Goal: Information Seeking & Learning: Check status

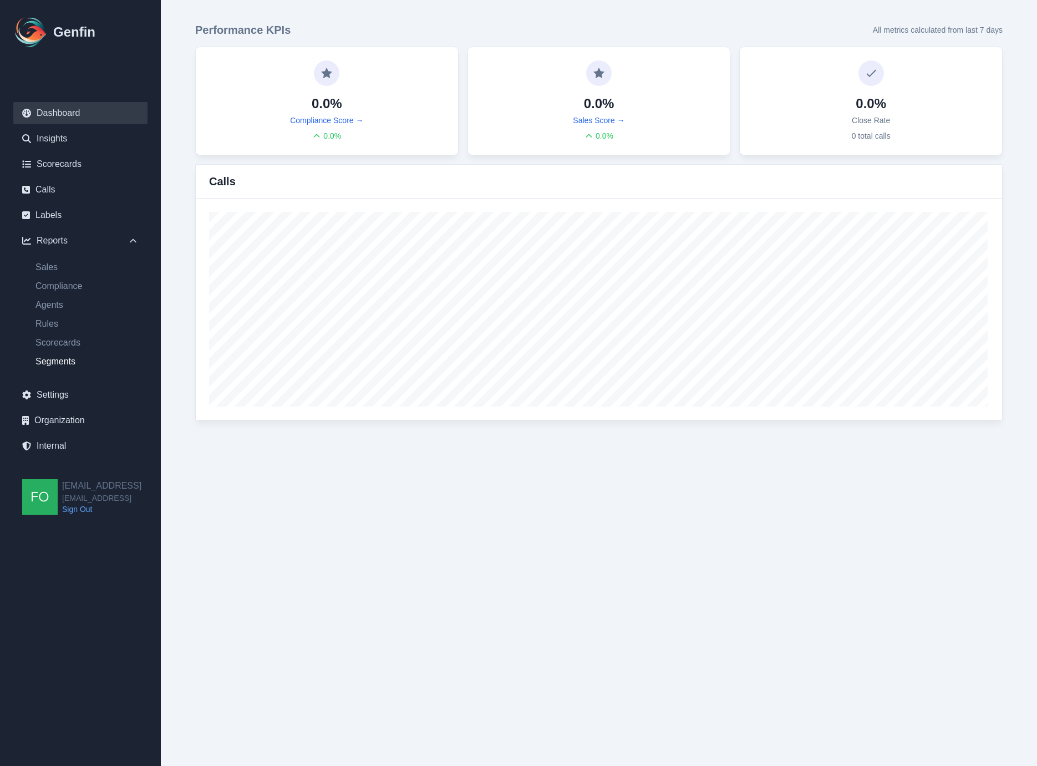
click at [82, 361] on link "Segments" at bounding box center [87, 361] width 121 height 13
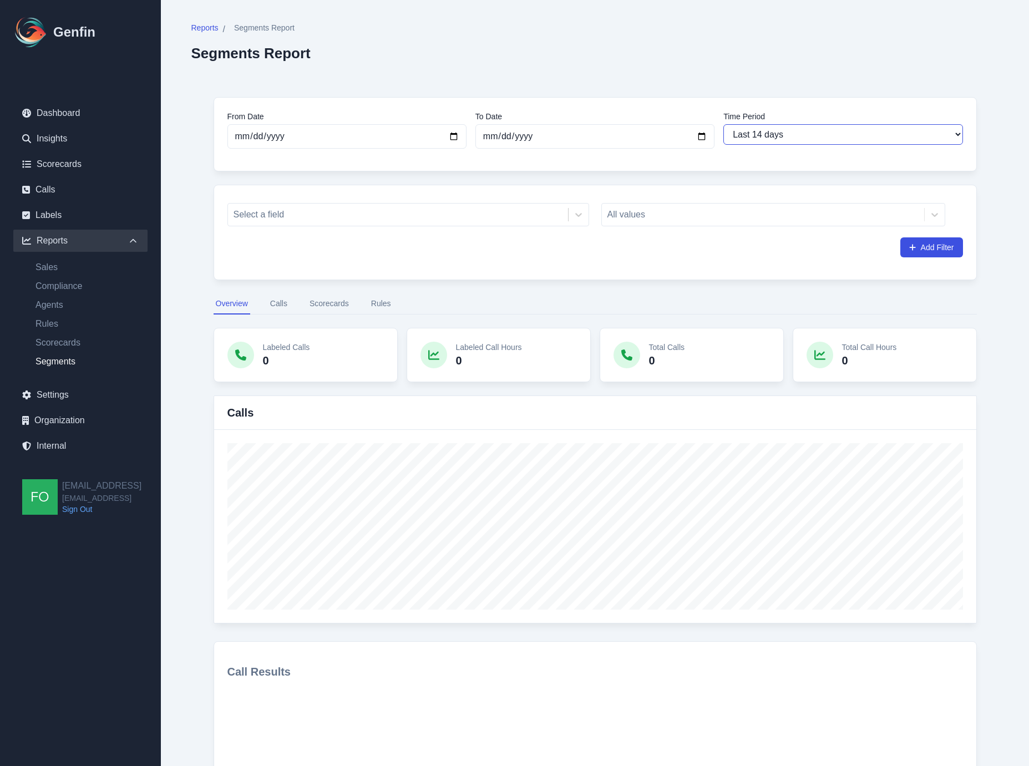
click at [798, 131] on select "Last 7 days Last 14 days Last 30 days Last 90 days Last 180 days Last 365 days …" at bounding box center [842, 134] width 239 height 21
click at [313, 306] on button "Scorecards" at bounding box center [329, 303] width 44 height 21
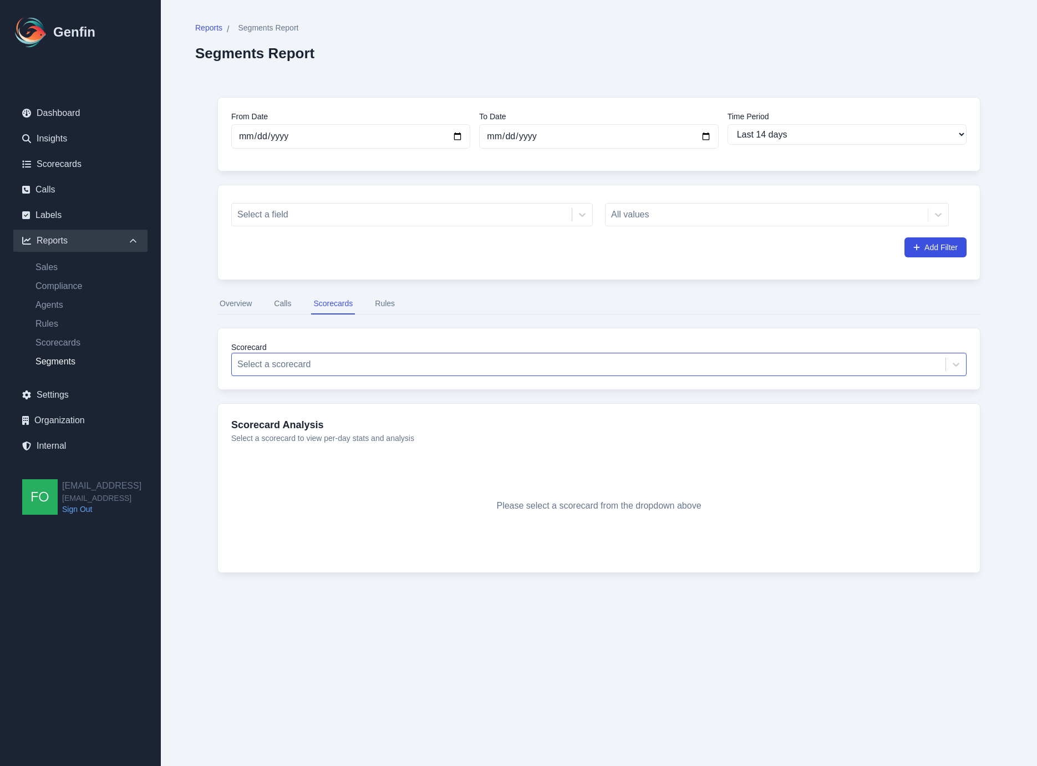
click at [304, 366] on div at bounding box center [588, 365] width 703 height 16
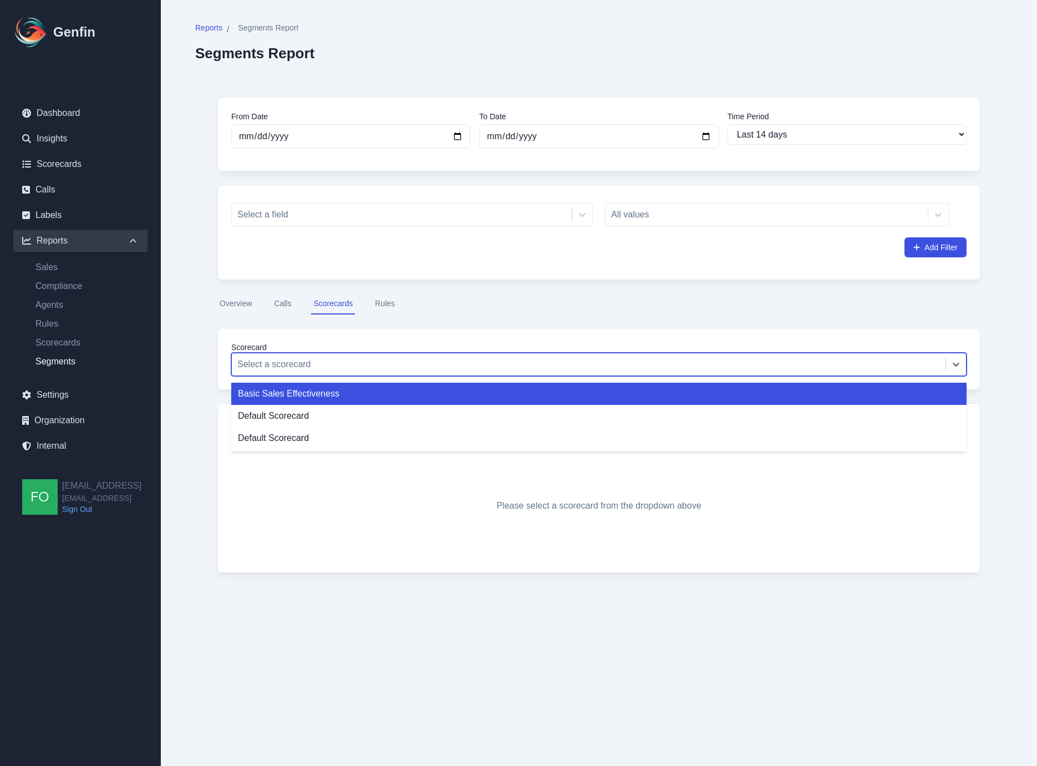
drag, startPoint x: 330, startPoint y: 394, endPoint x: 355, endPoint y: 391, distance: 25.7
click at [330, 394] on div "Basic Sales Effectiveness" at bounding box center [598, 394] width 735 height 22
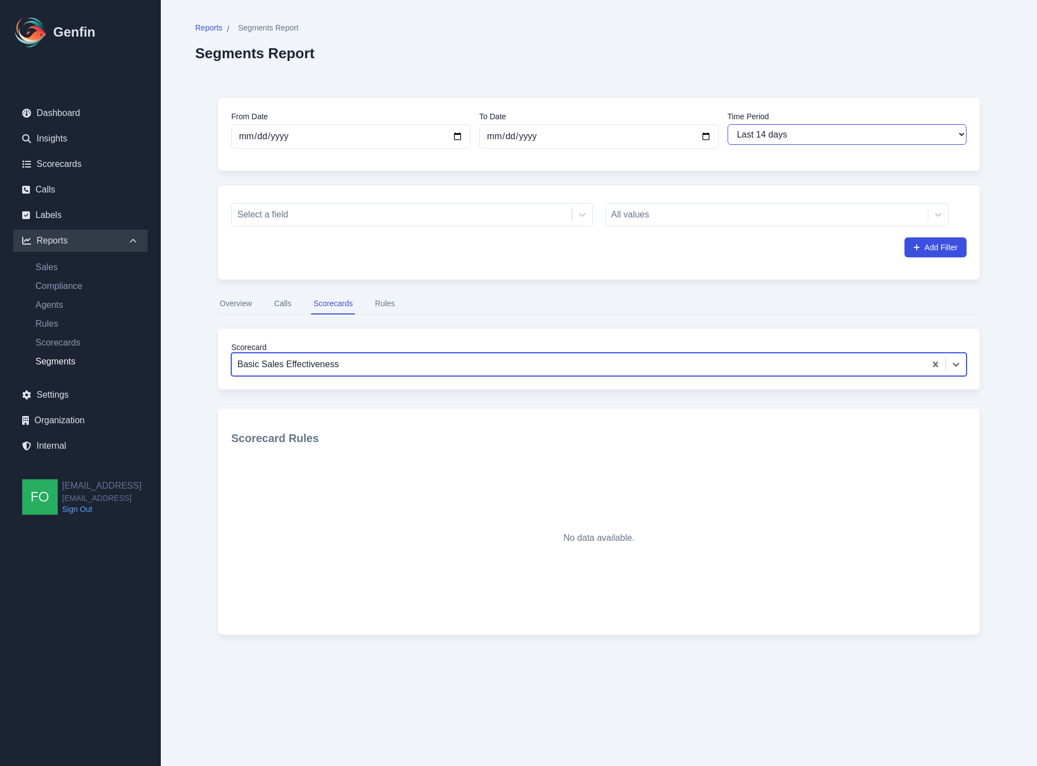
click at [811, 143] on select "Last 7 days Last 14 days Last 30 days Last 90 days Last 180 days Last 365 days …" at bounding box center [847, 134] width 239 height 21
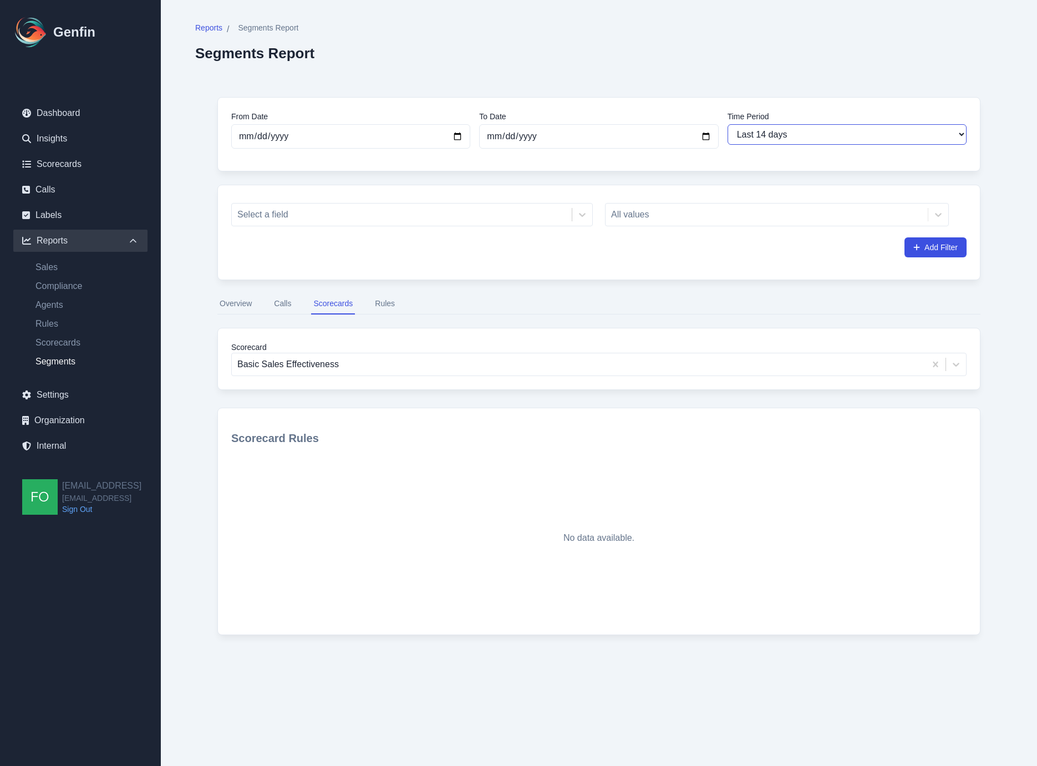
select select "90"
type input "[DATE]"
click at [801, 130] on select "Last 7 days Last 14 days Last 30 days Last 90 days Last 180 days Last 365 days …" at bounding box center [847, 134] width 239 height 21
select select "180"
type input "[DATE]"
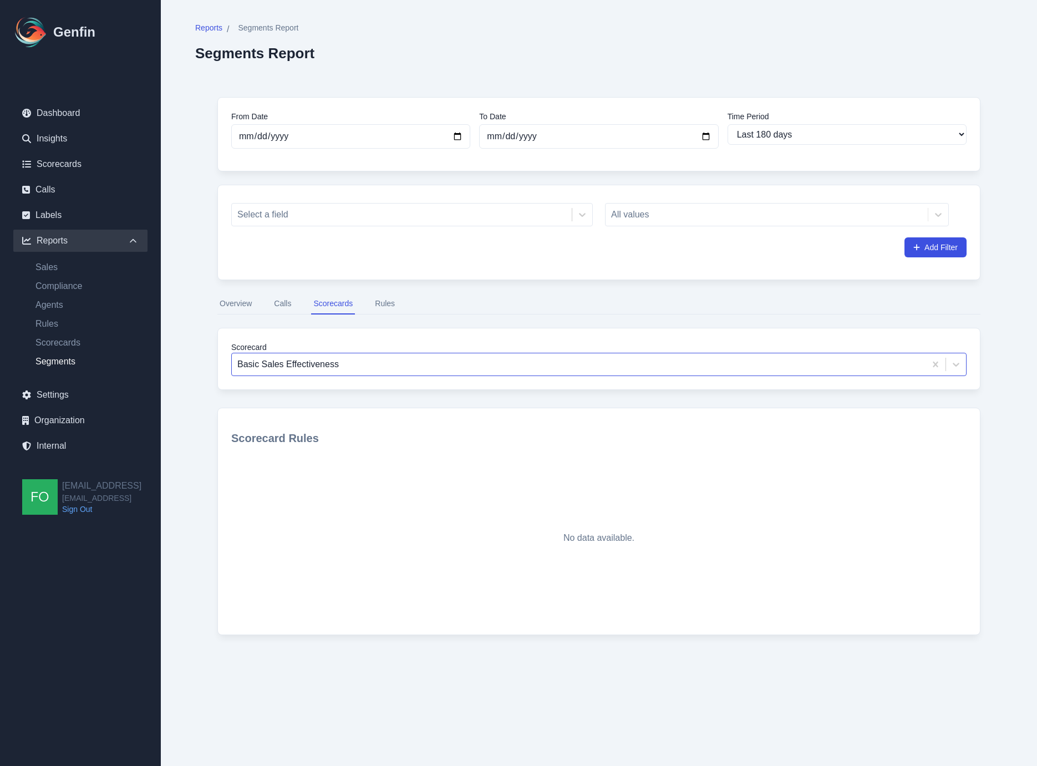
click at [297, 373] on div "Basic Sales Effectiveness" at bounding box center [579, 364] width 694 height 20
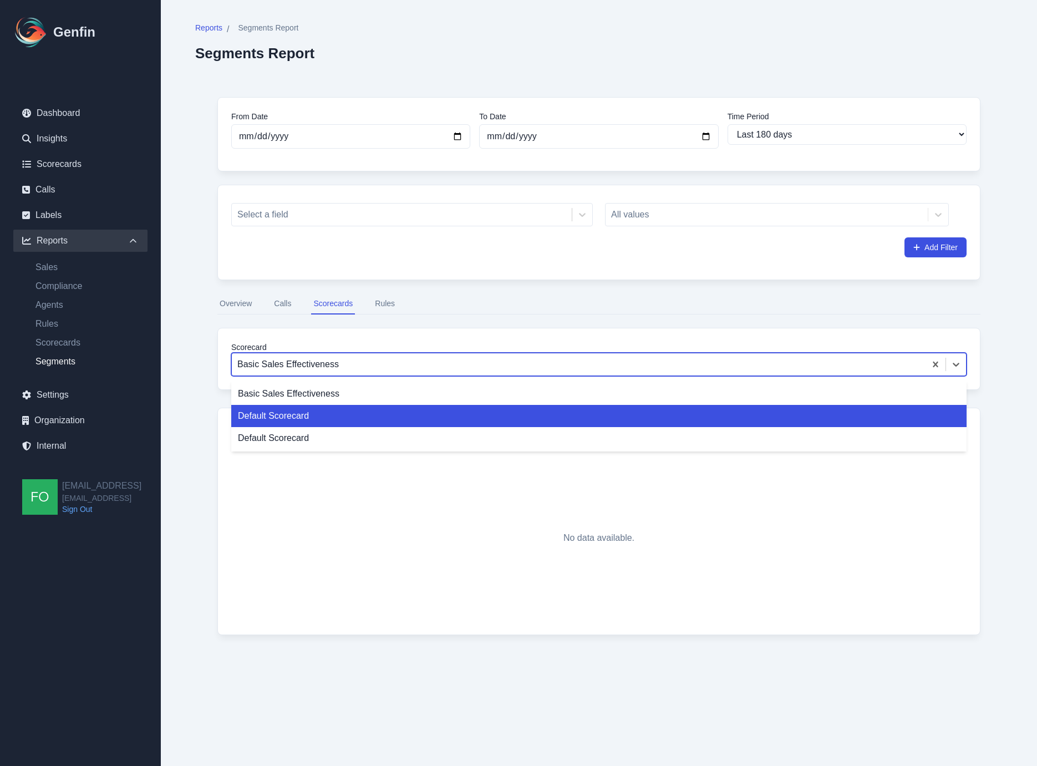
click at [291, 417] on div "Default Scorecard" at bounding box center [598, 416] width 735 height 22
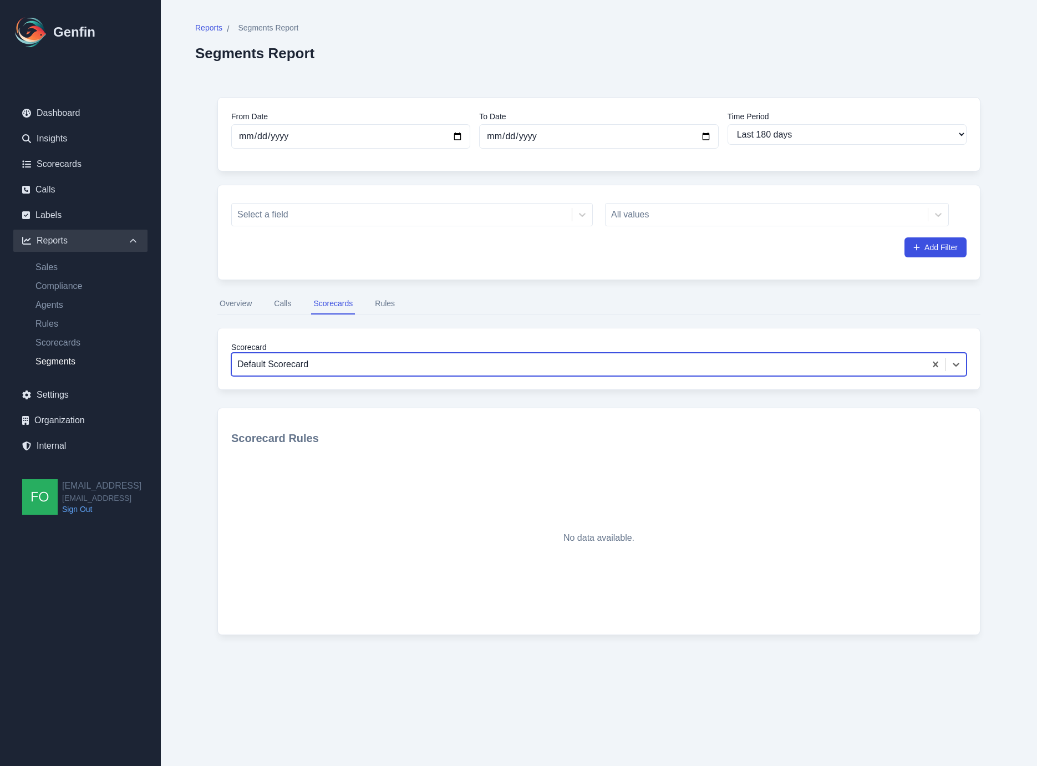
drag, startPoint x: 338, startPoint y: 364, endPoint x: 330, endPoint y: 376, distance: 14.5
click at [338, 364] on div at bounding box center [578, 365] width 683 height 16
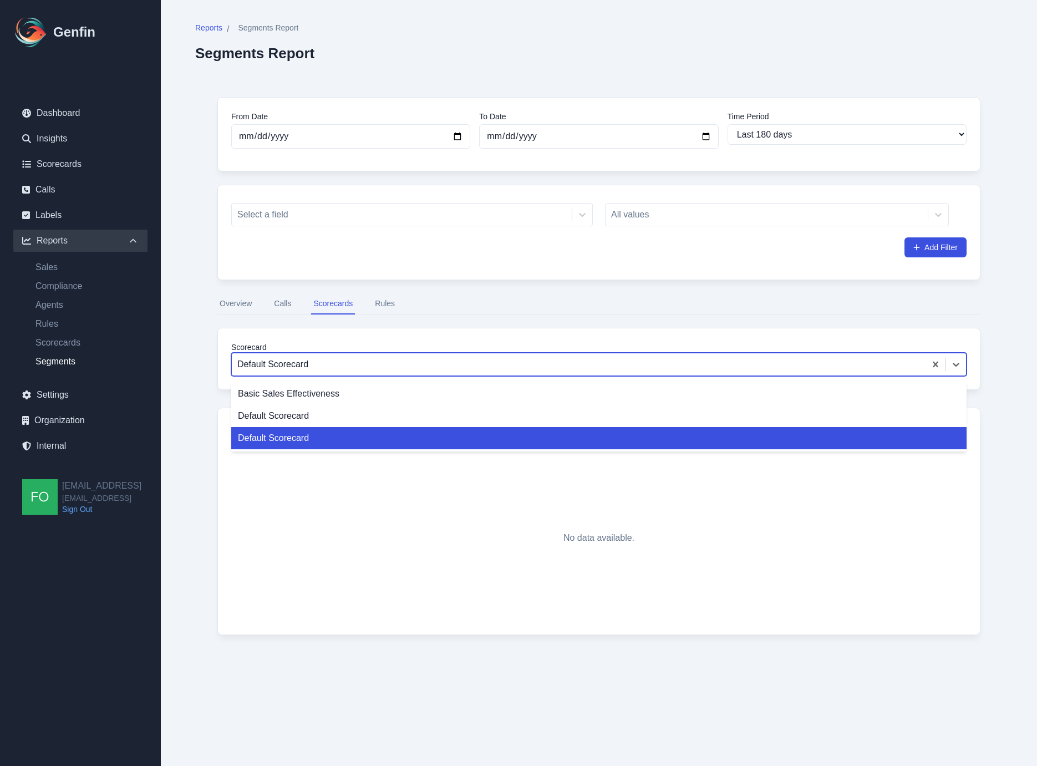
click at [316, 430] on div "Default Scorecard" at bounding box center [598, 438] width 735 height 22
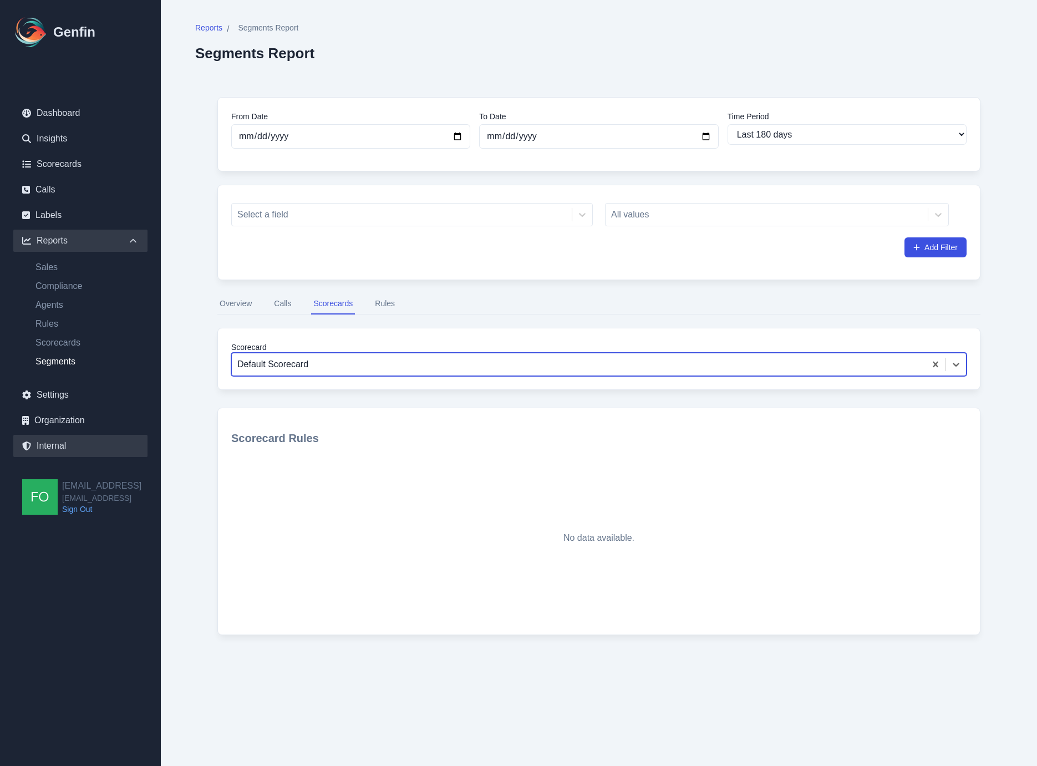
click at [54, 451] on link "Internal" at bounding box center [80, 446] width 134 height 22
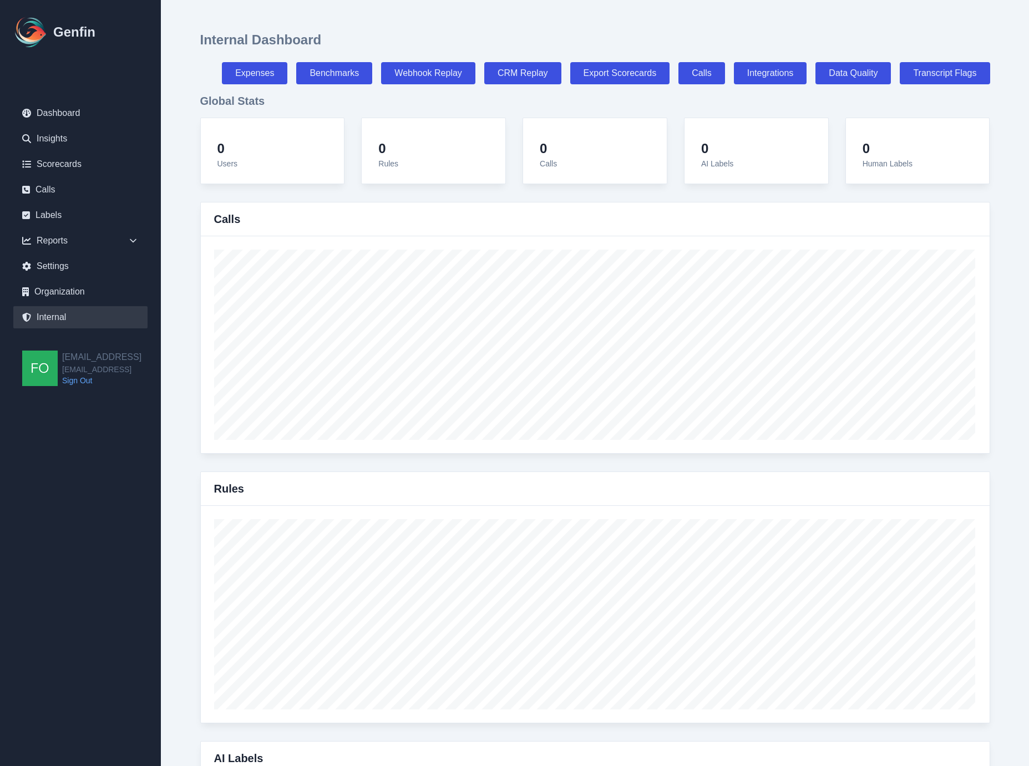
select select "paid"
select select "7"
select select "paid"
select select "7"
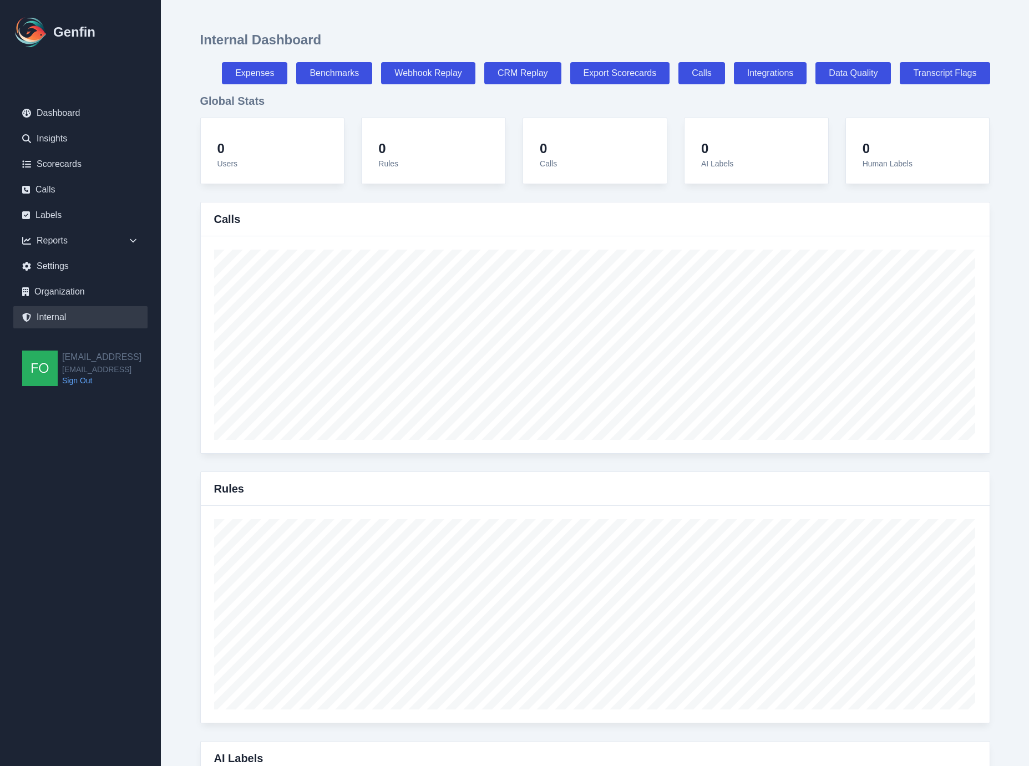
select select "7"
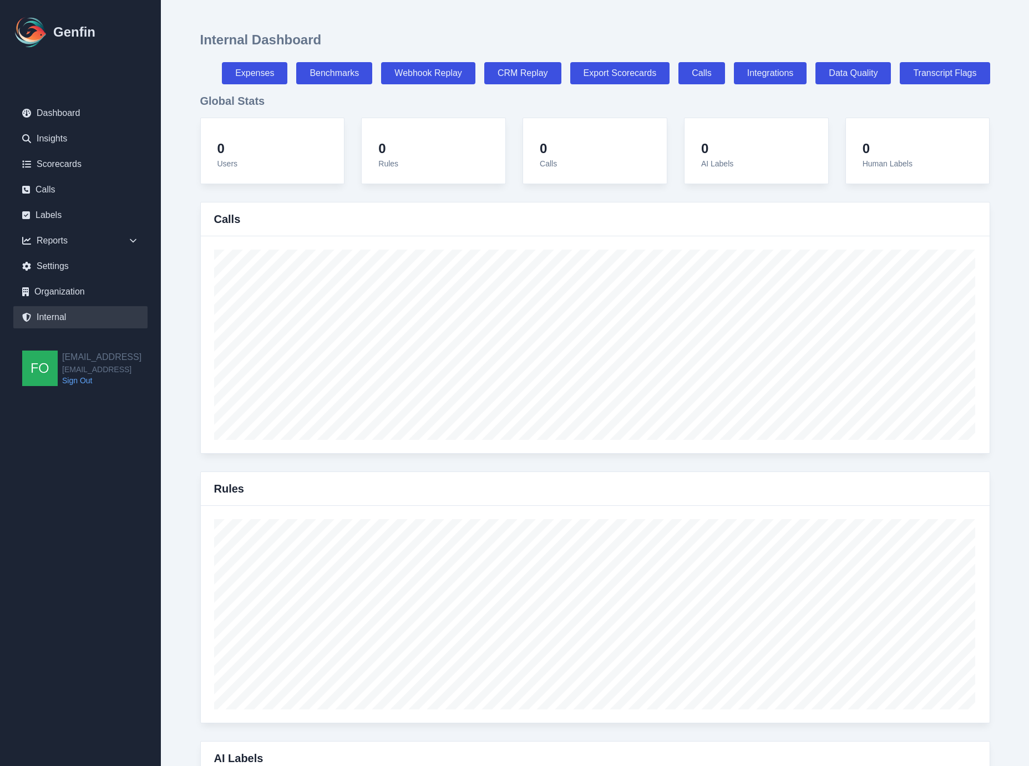
select select "7"
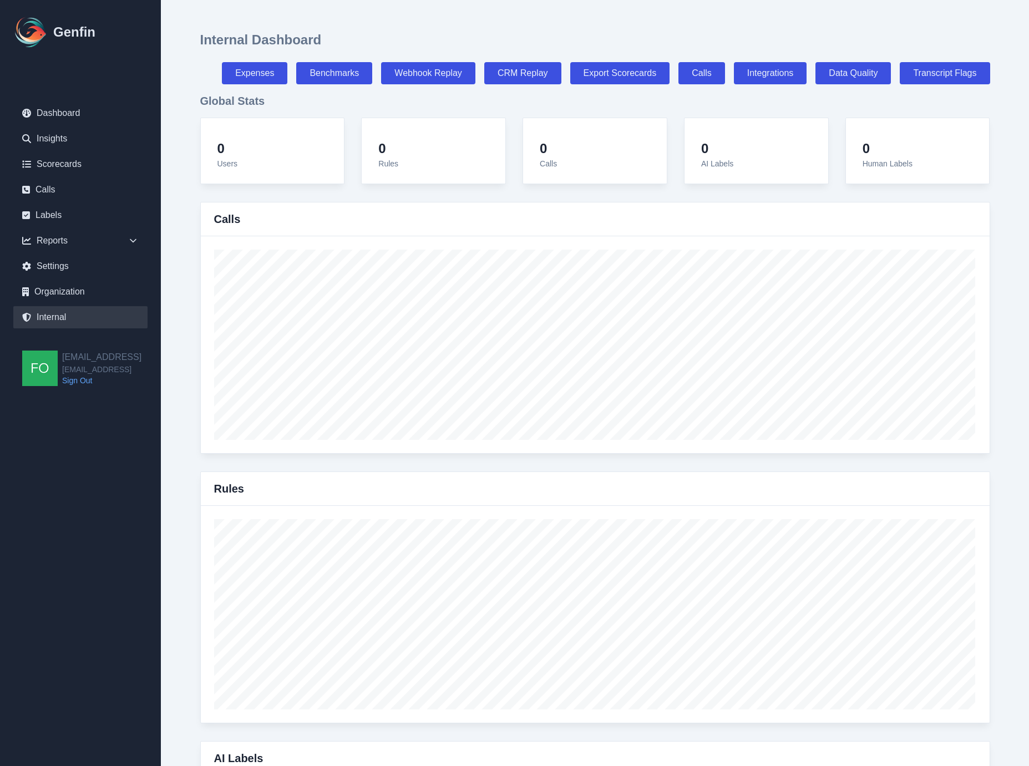
select select "paid"
select select "7"
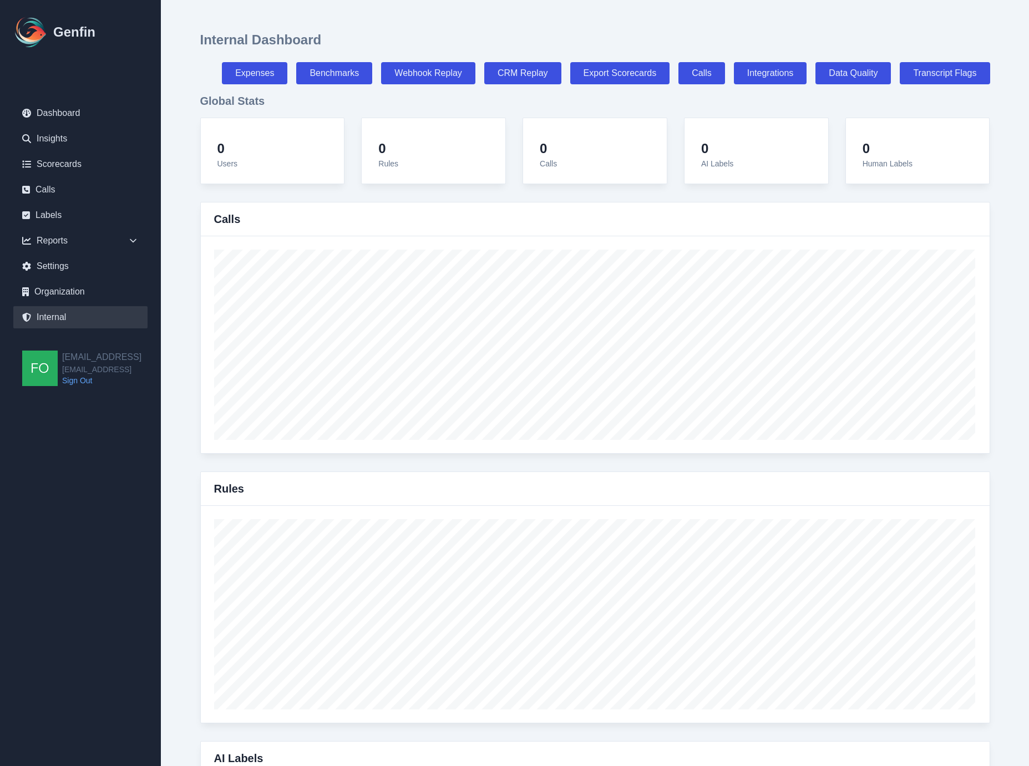
select select "7"
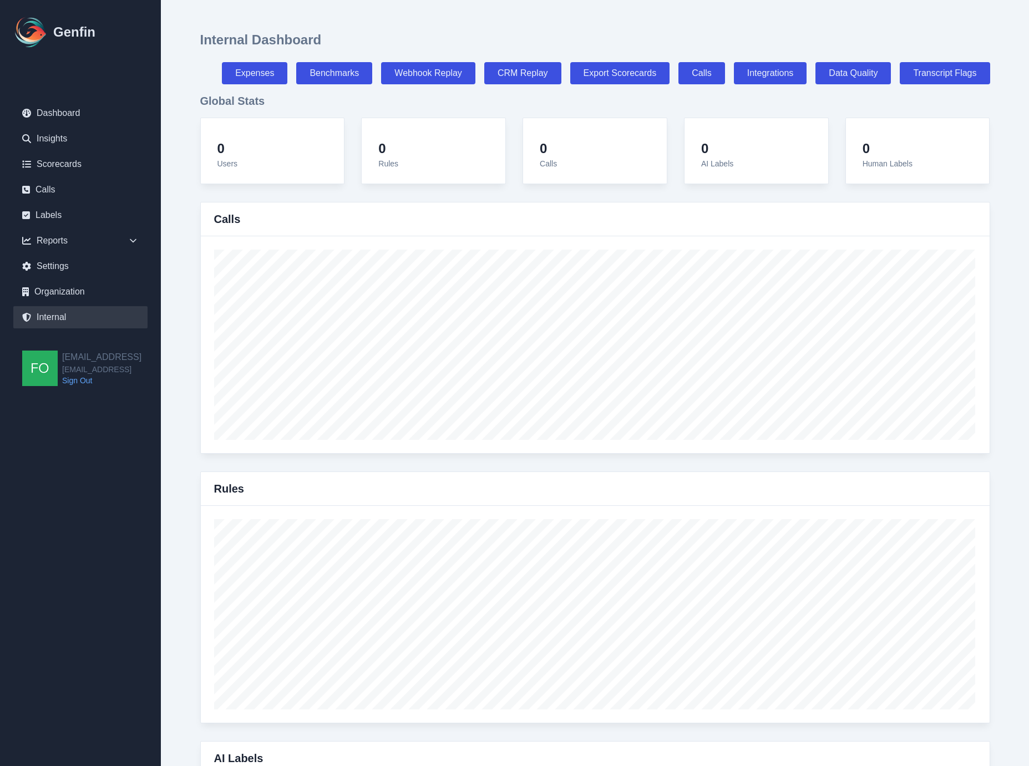
select select "7"
select select "paid"
select select "7"
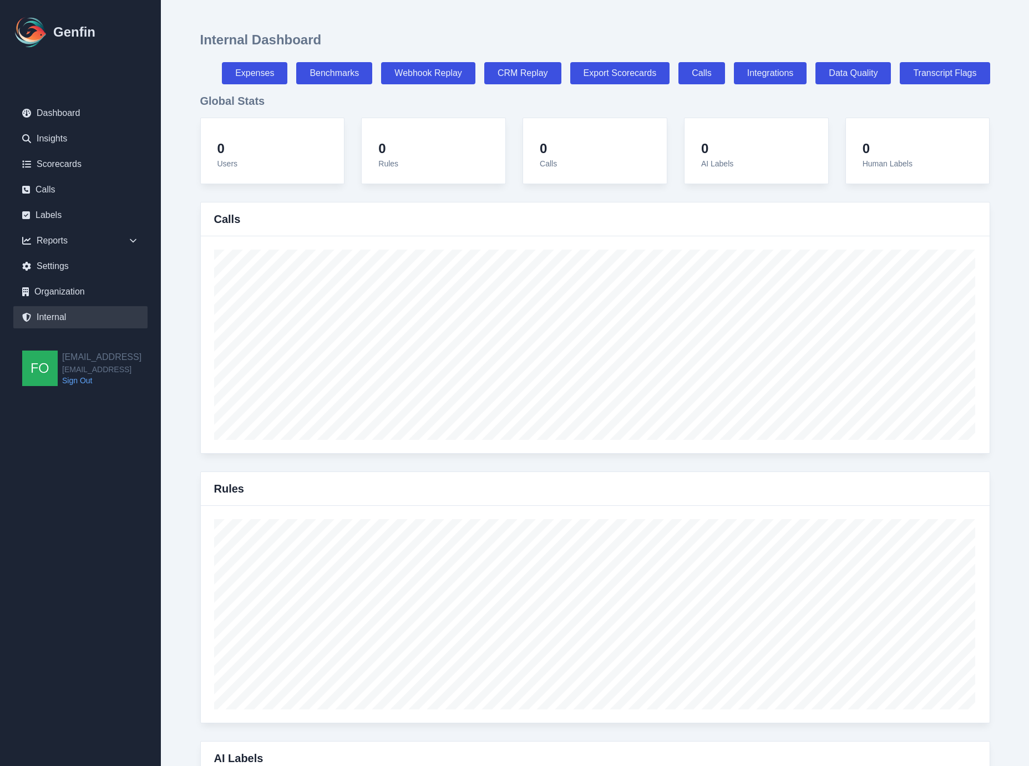
select select "paid"
select select "7"
select select "paid"
select select "7"
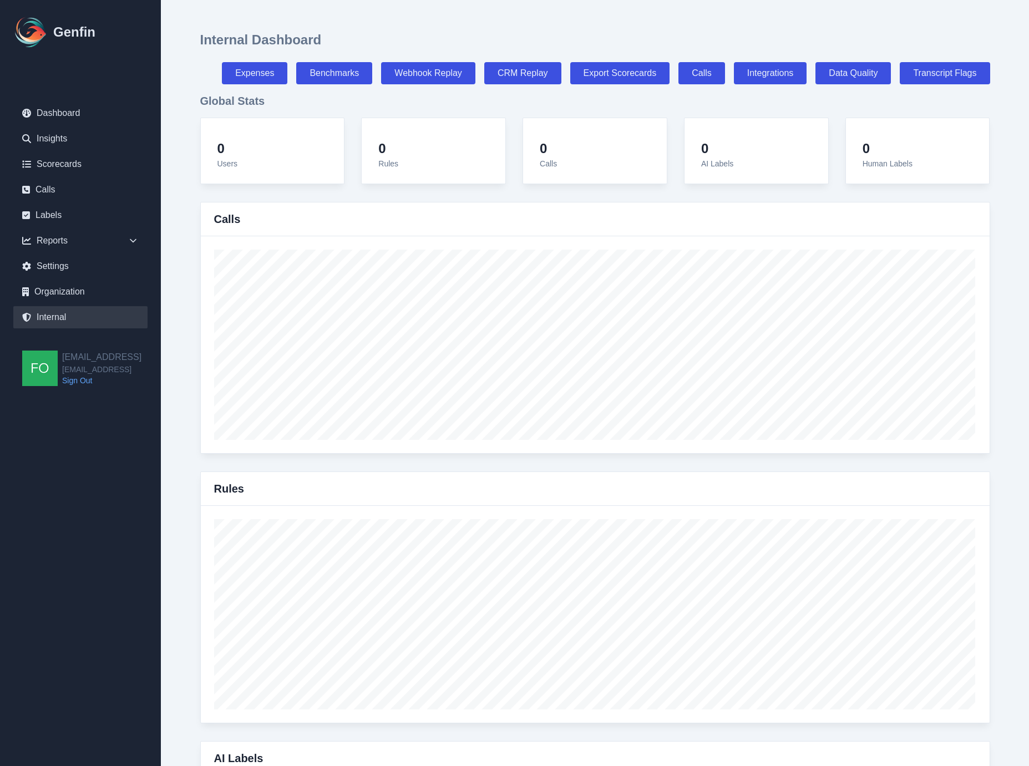
select select "7"
select select "paid"
select select "7"
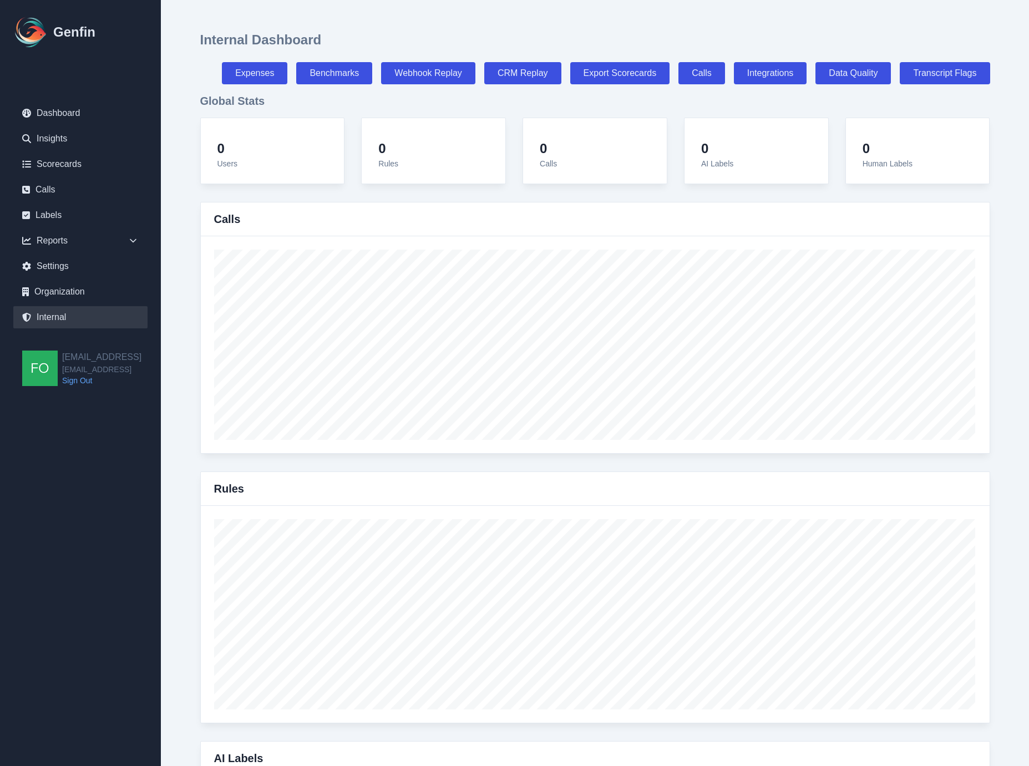
select select "paid"
select select "7"
select select "paid"
select select "7"
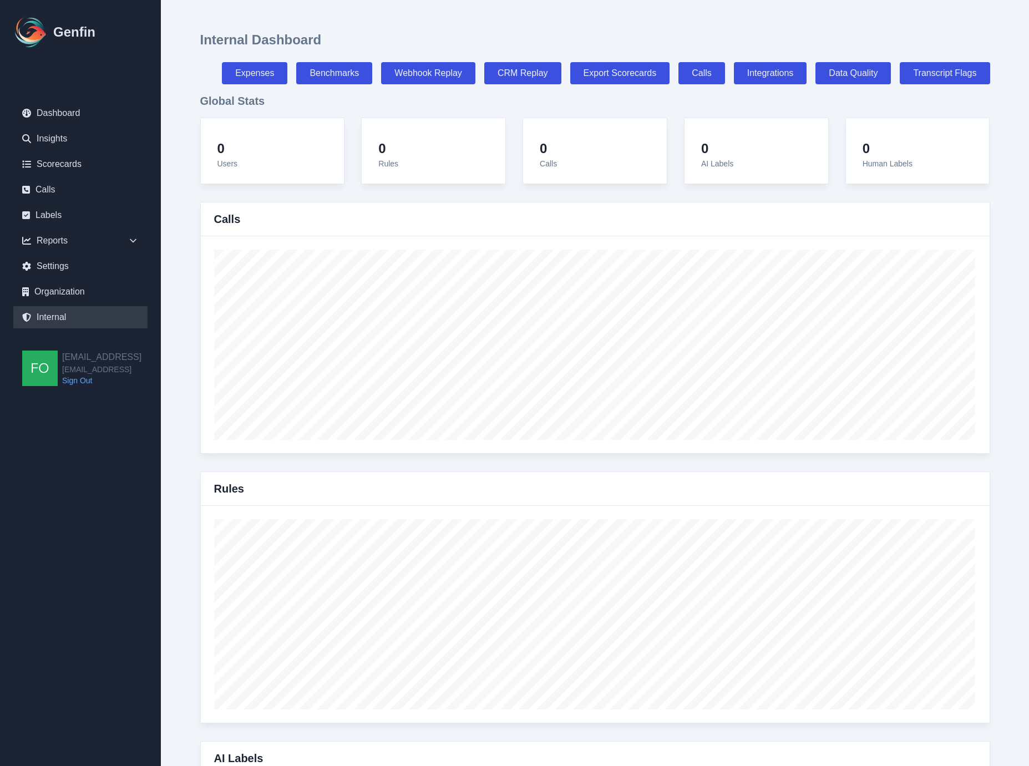
select select "7"
select select "paid"
select select "7"
select select "paid"
select select "7"
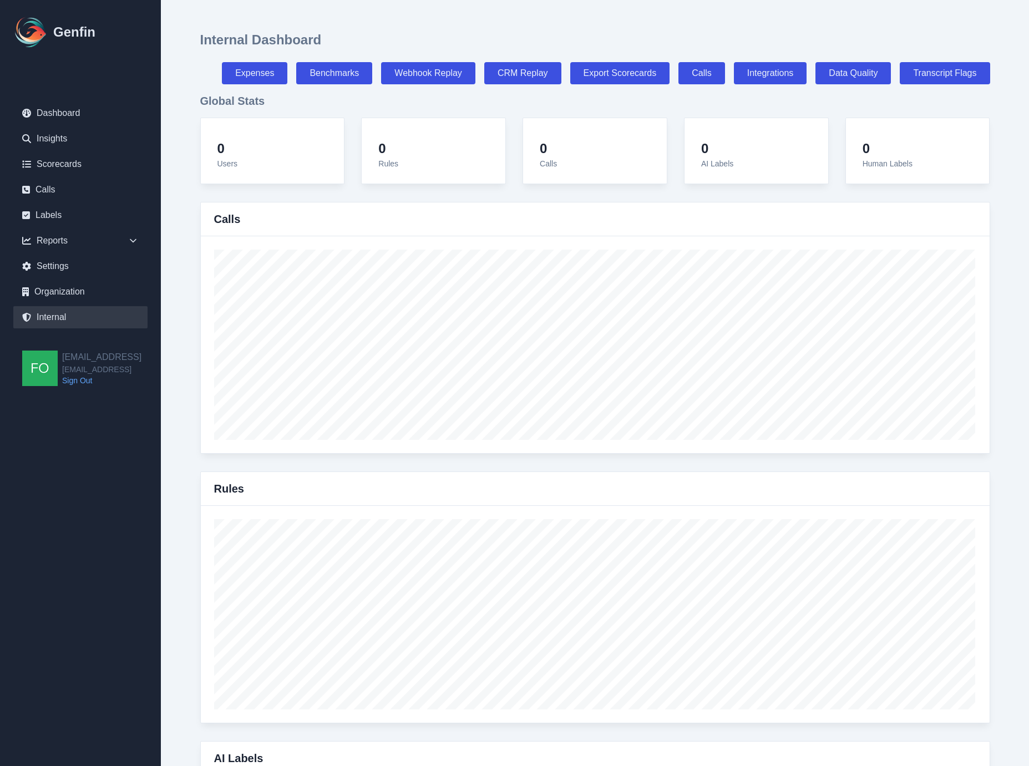
select select "7"
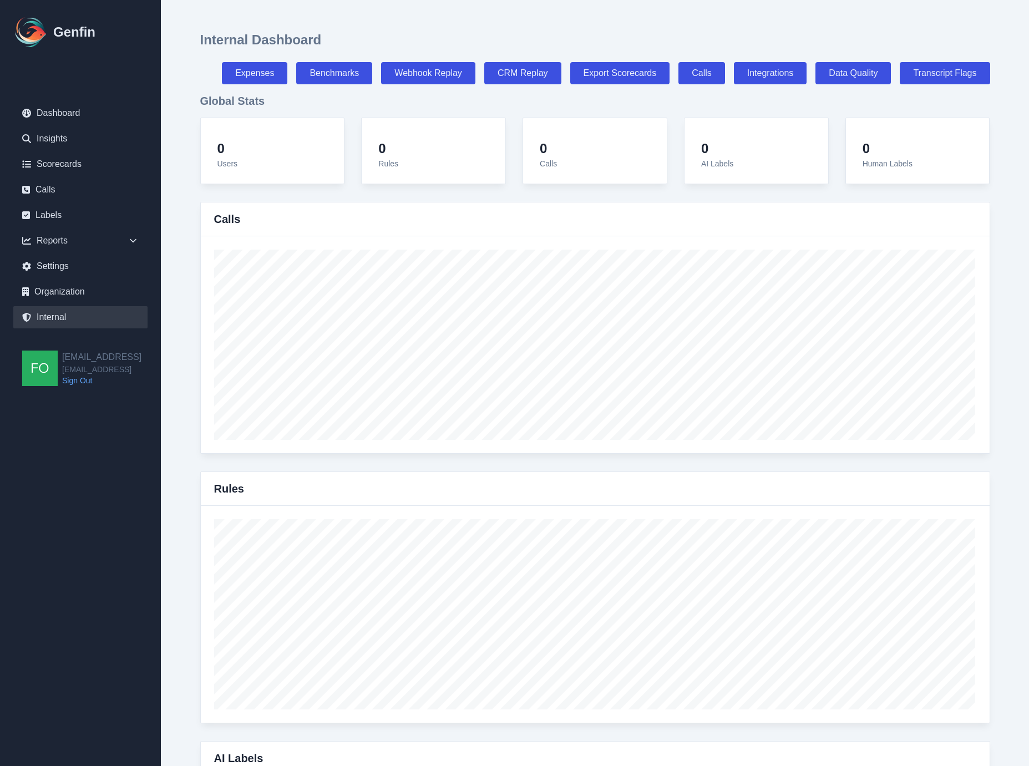
select select "paid"
select select "7"
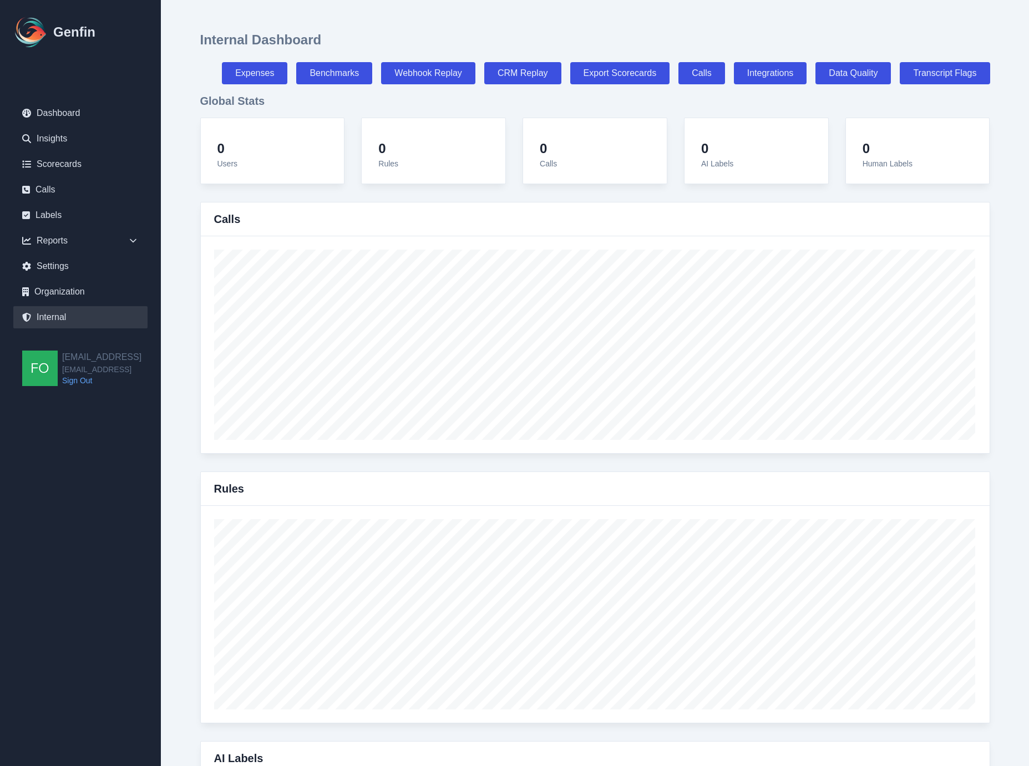
select select "paid"
select select "7"
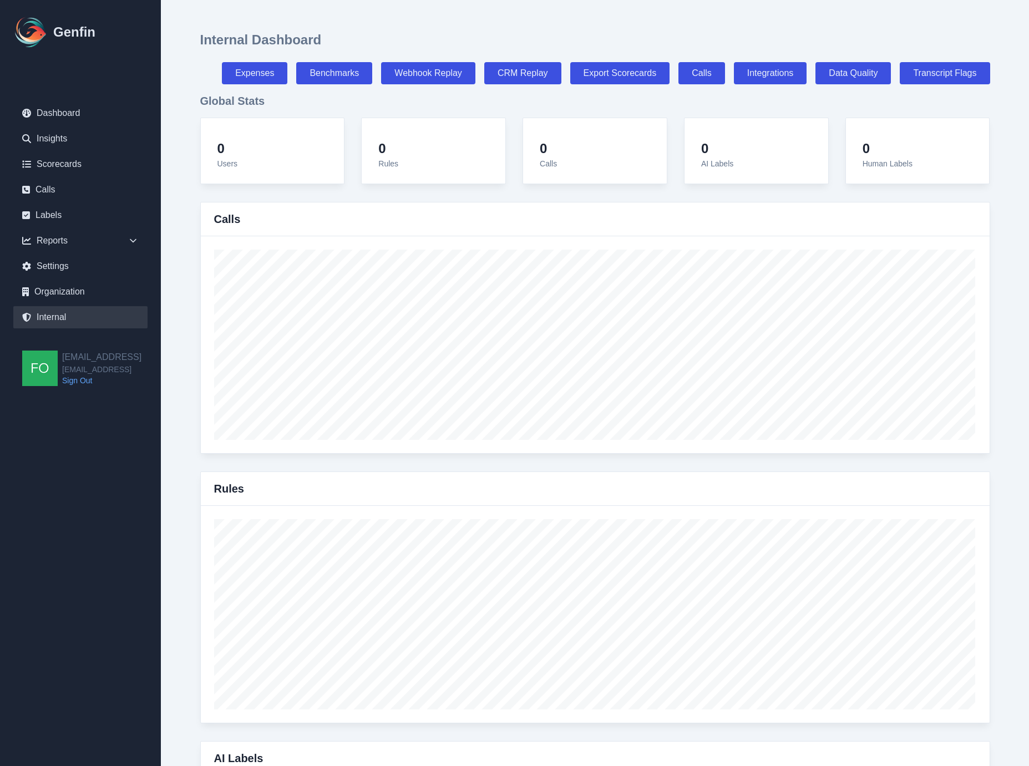
select select "paid"
select select "7"
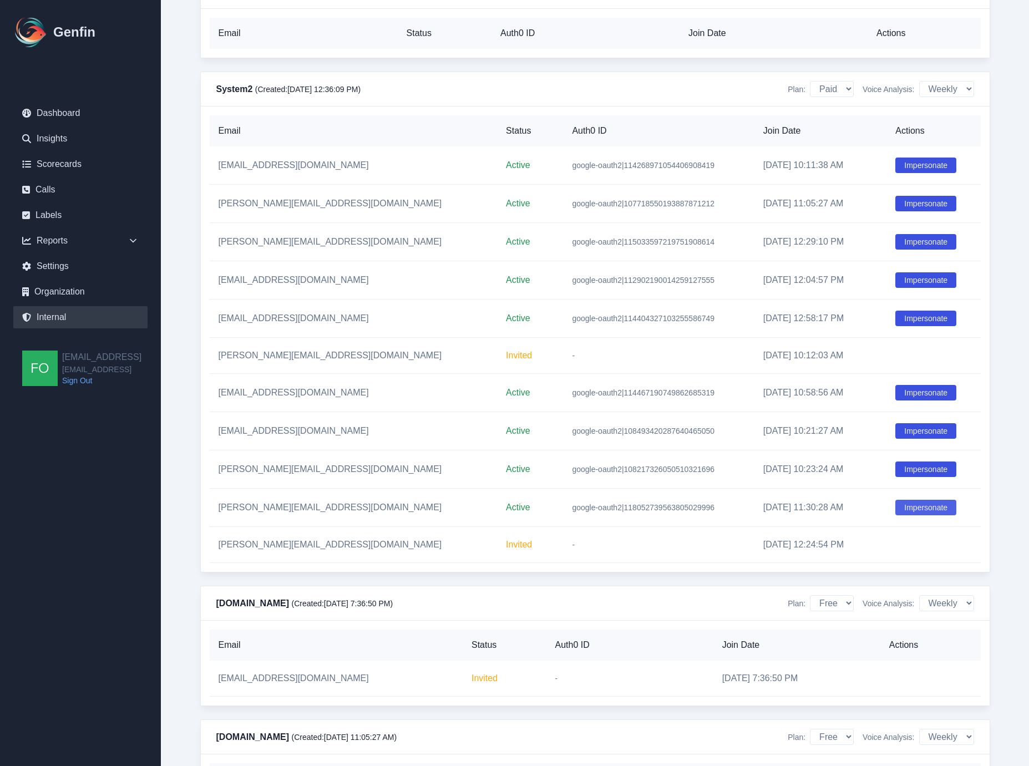
click at [930, 515] on button "Impersonate" at bounding box center [925, 508] width 61 height 16
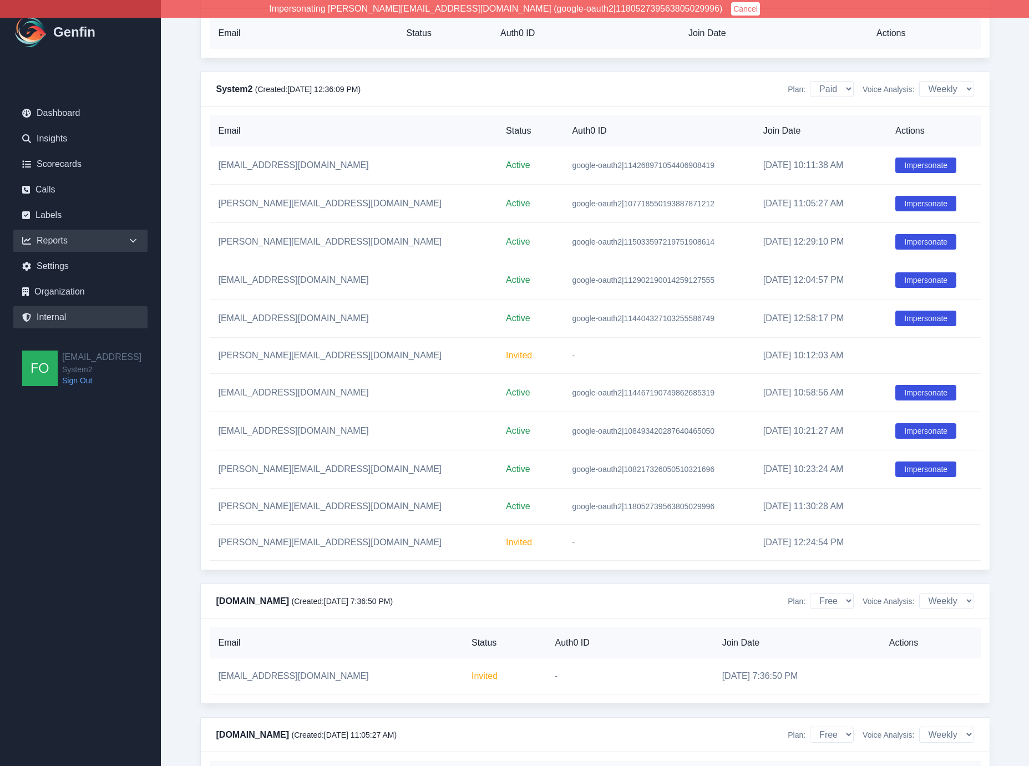
click at [91, 231] on div "Reports" at bounding box center [80, 241] width 134 height 22
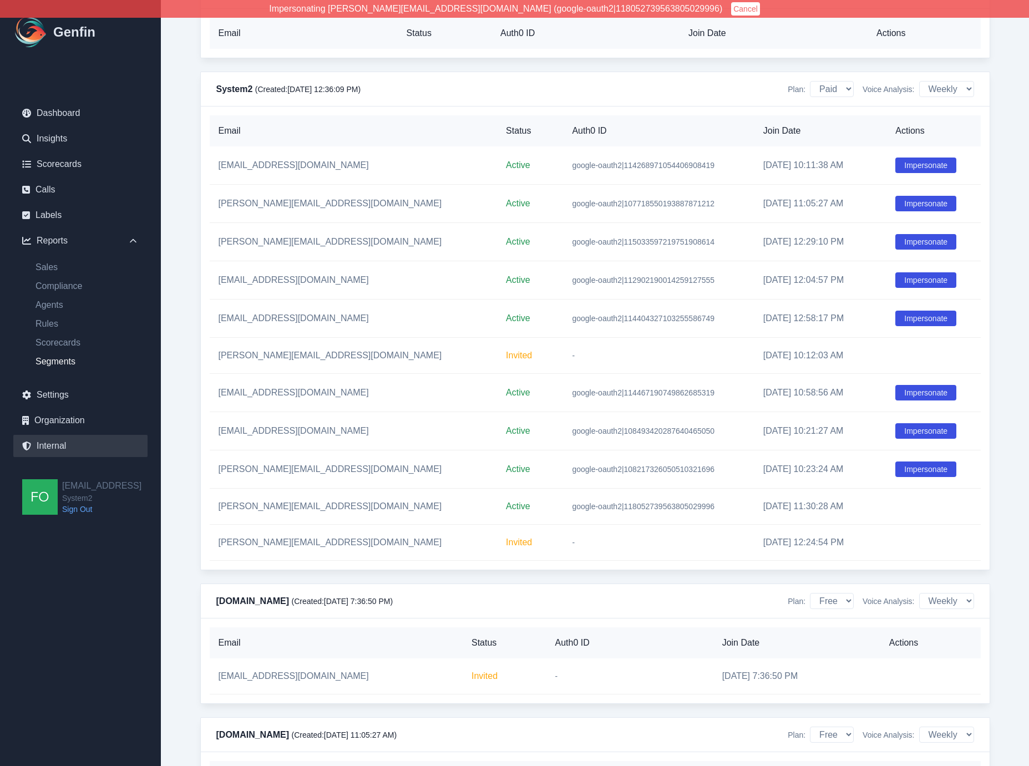
click at [62, 357] on link "Segments" at bounding box center [87, 361] width 121 height 13
select select "14"
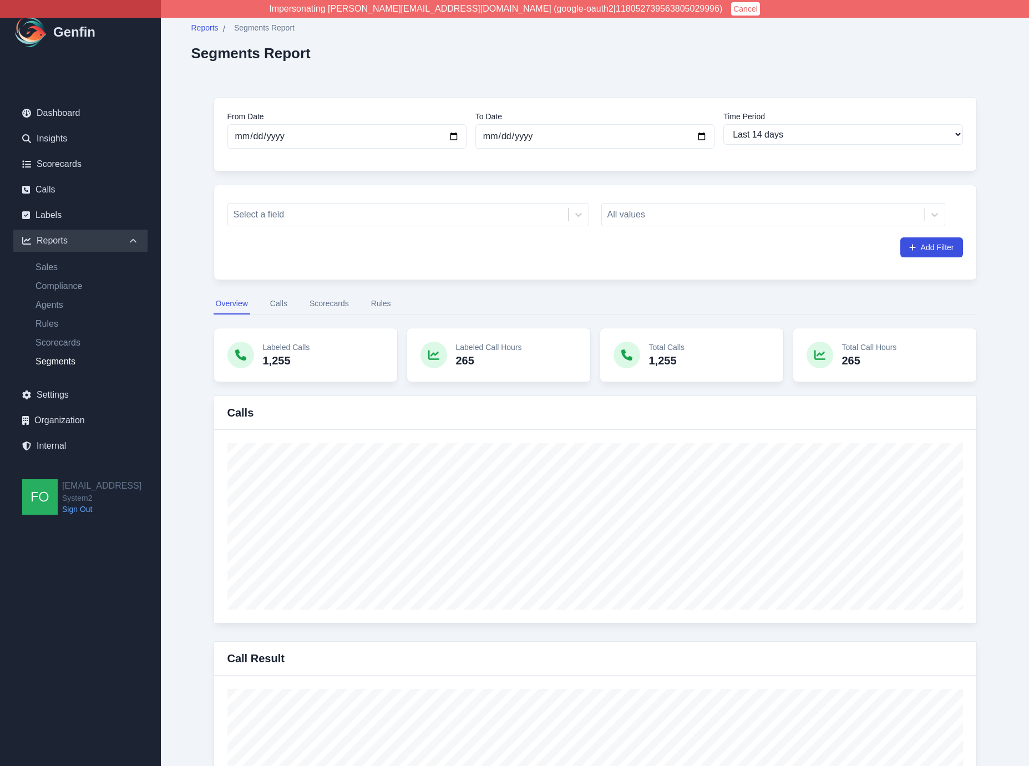
click at [349, 303] on button "Scorecards" at bounding box center [329, 303] width 44 height 21
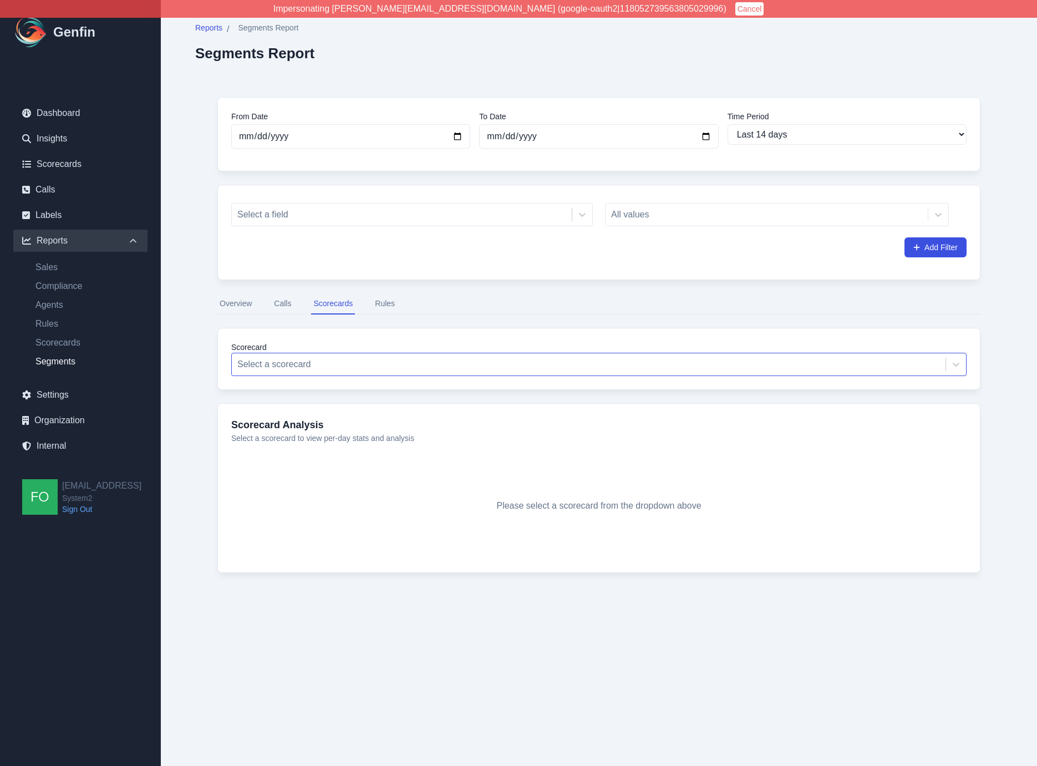
click at [319, 359] on div at bounding box center [588, 365] width 703 height 16
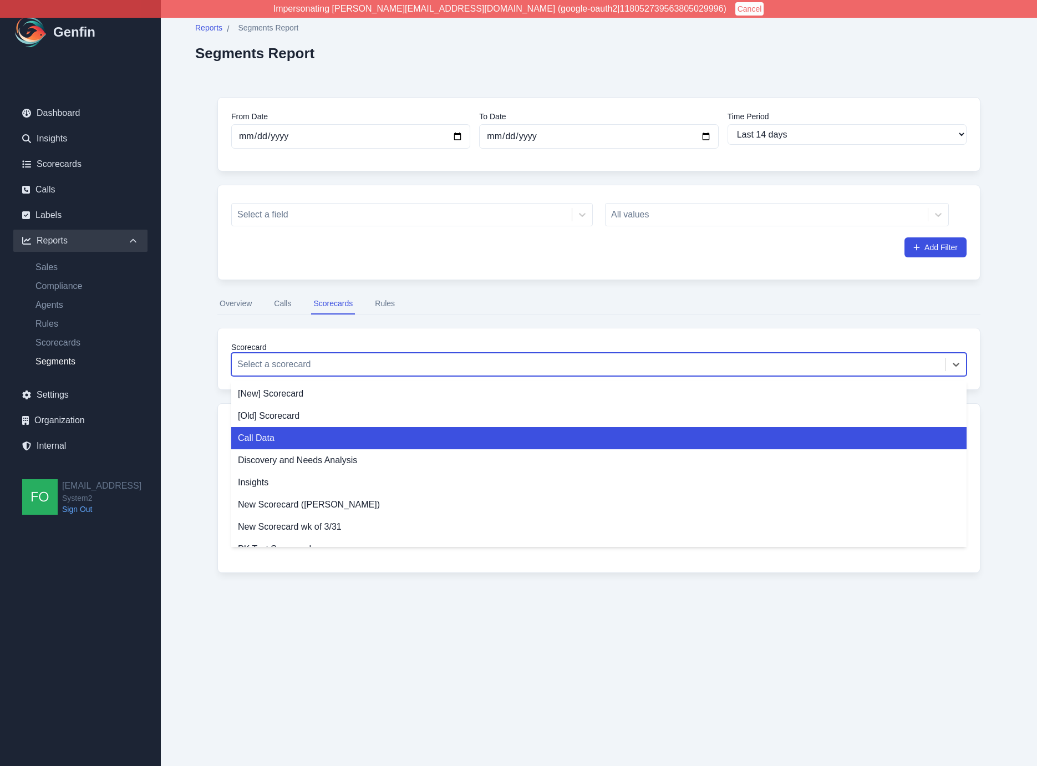
click at [307, 434] on div "Call Data" at bounding box center [598, 438] width 735 height 22
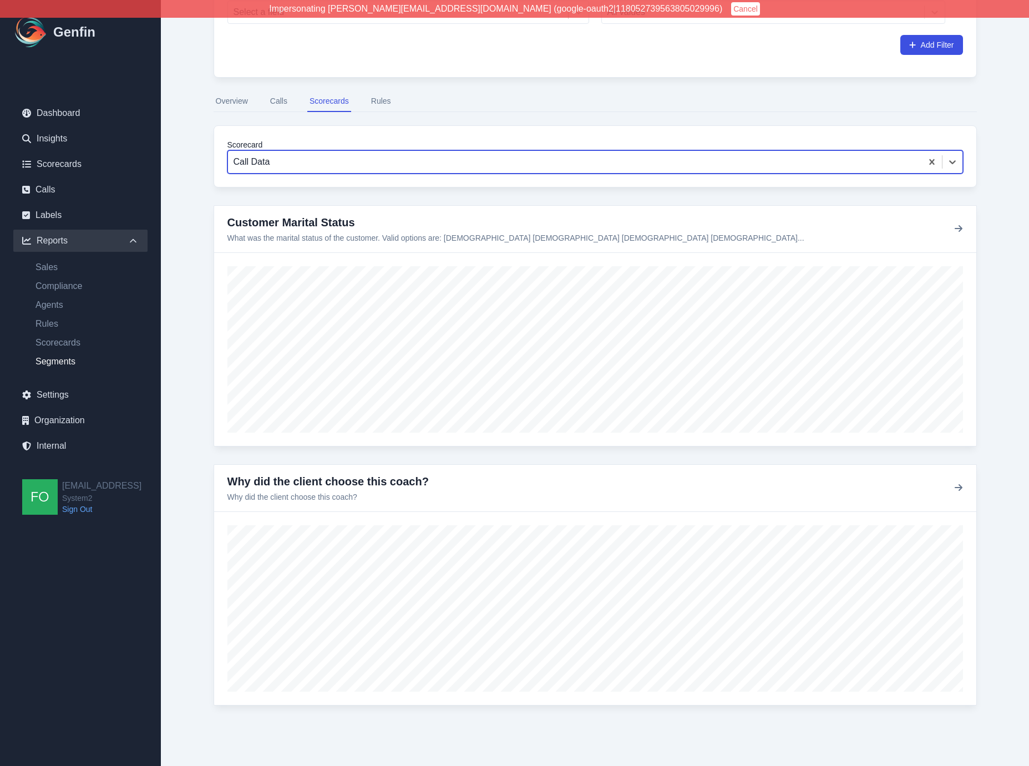
scroll to position [202, 0]
click at [201, 481] on div "From Date [DATE] To Date [DATE] Time Period Last 7 days Last 14 days Last 30 da…" at bounding box center [594, 309] width 807 height 873
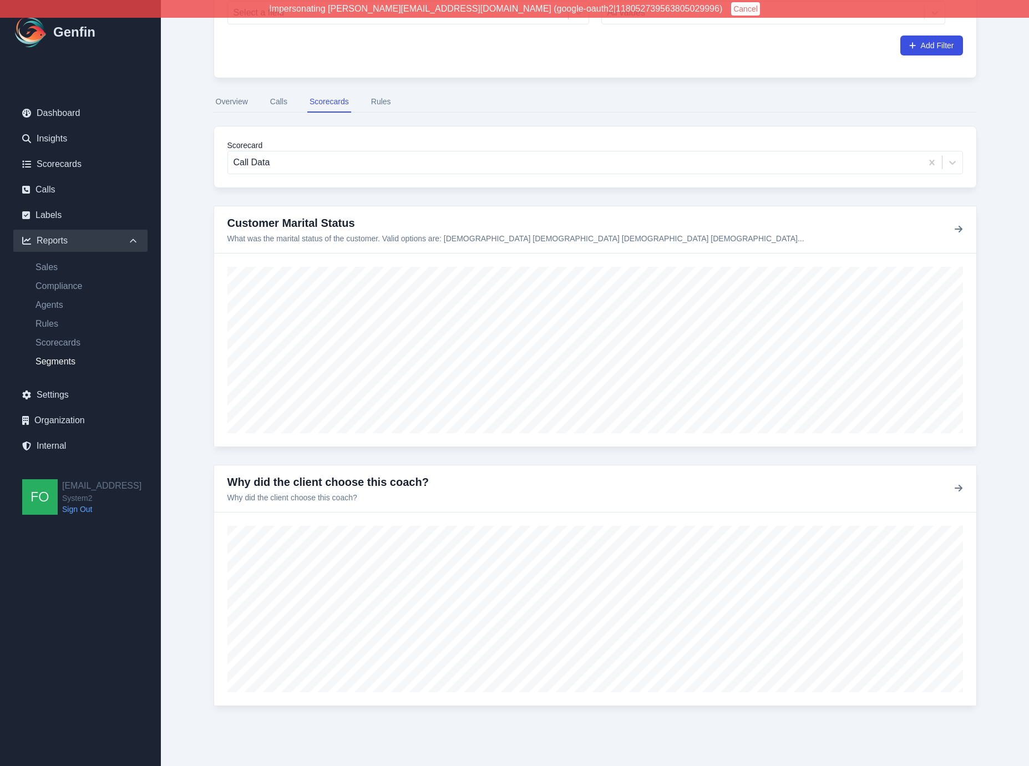
click at [191, 418] on div "From Date [DATE] To Date [DATE] Time Period Last 7 days Last 14 days Last 30 da…" at bounding box center [594, 309] width 807 height 873
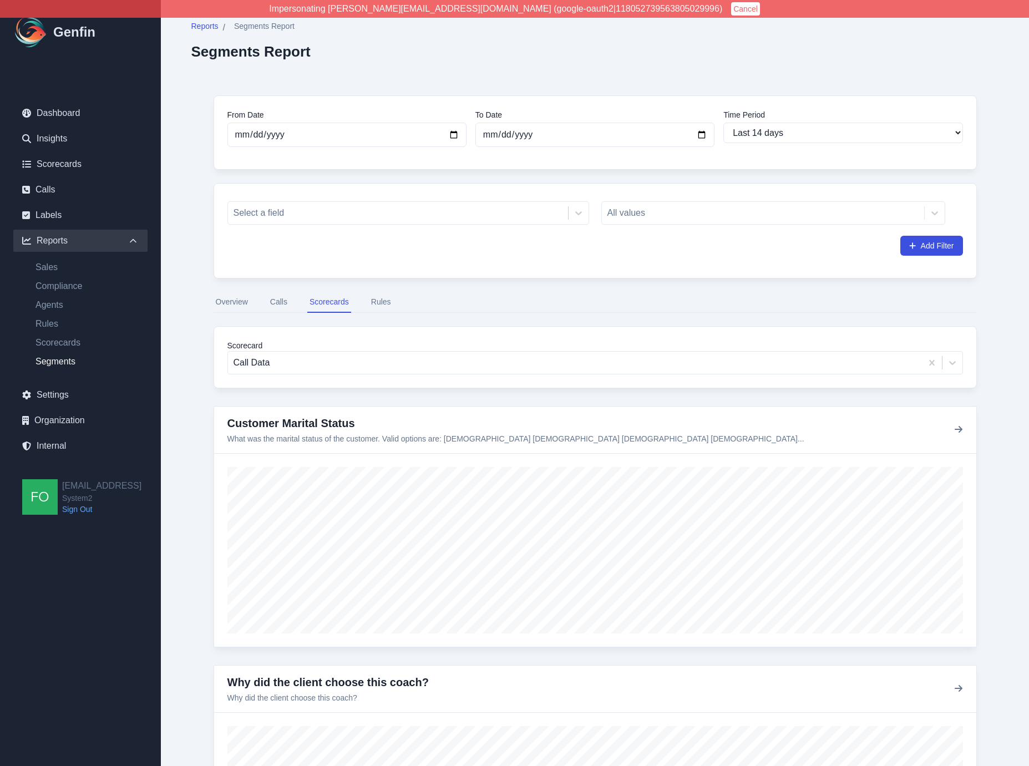
scroll to position [0, 0]
click at [383, 297] on button "Rules" at bounding box center [381, 303] width 24 height 21
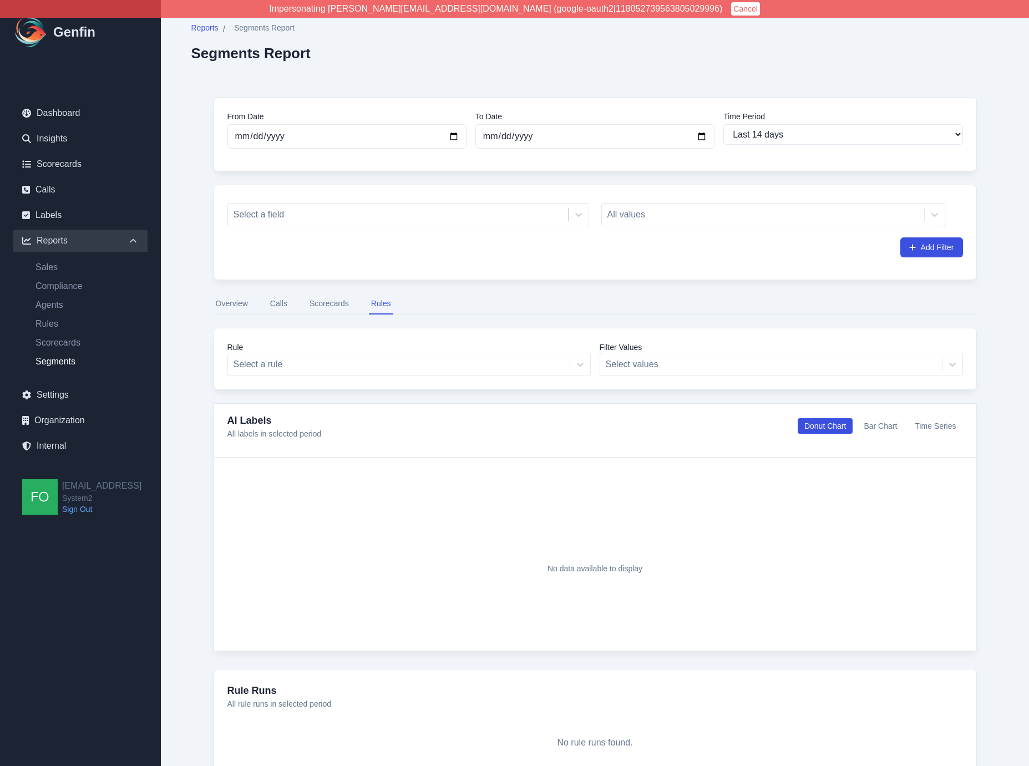
click at [334, 306] on button "Scorecards" at bounding box center [329, 303] width 44 height 21
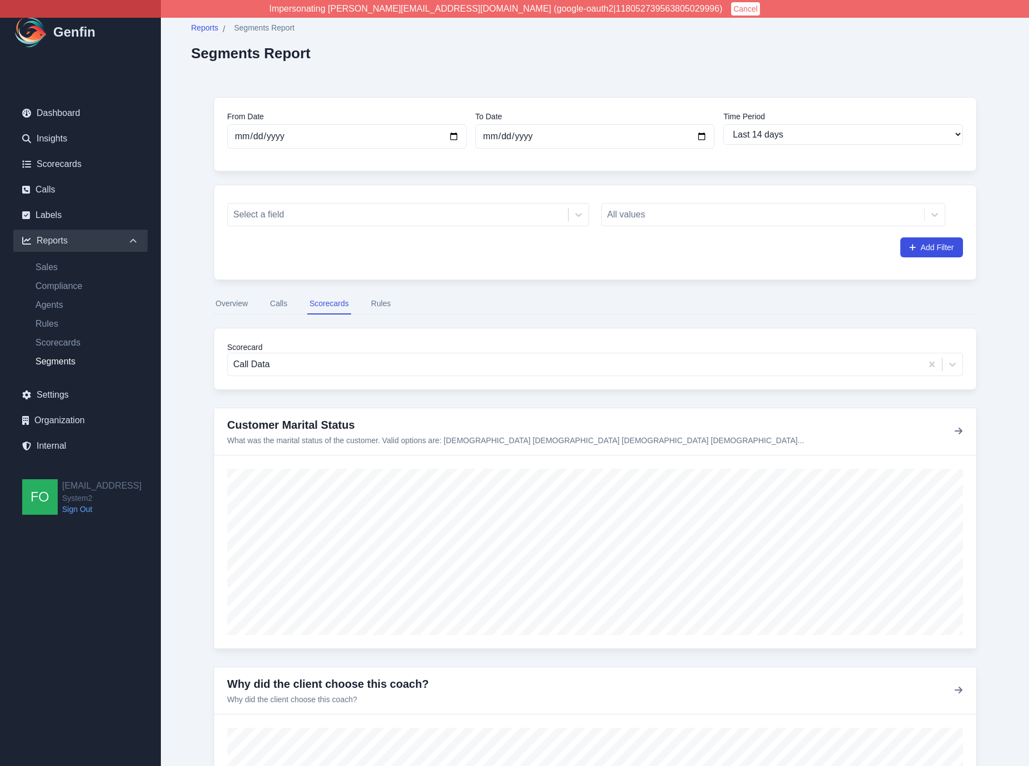
click at [206, 266] on div "From Date [DATE] To Date [DATE] Time Period Last 7 days Last 14 days Last 30 da…" at bounding box center [594, 511] width 807 height 873
